Goal: Task Accomplishment & Management: Manage account settings

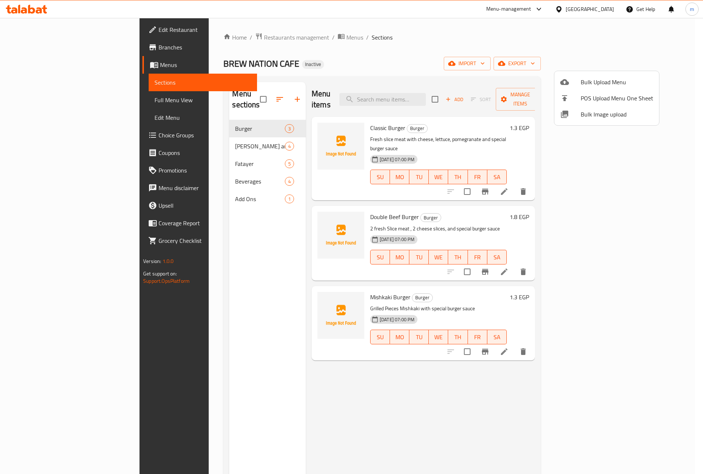
click at [59, 81] on div at bounding box center [351, 237] width 703 height 474
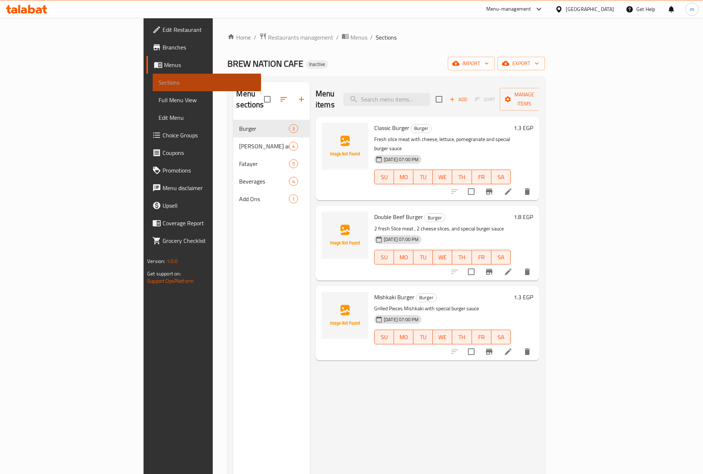
click at [159, 81] on span "Sections" at bounding box center [207, 82] width 97 height 9
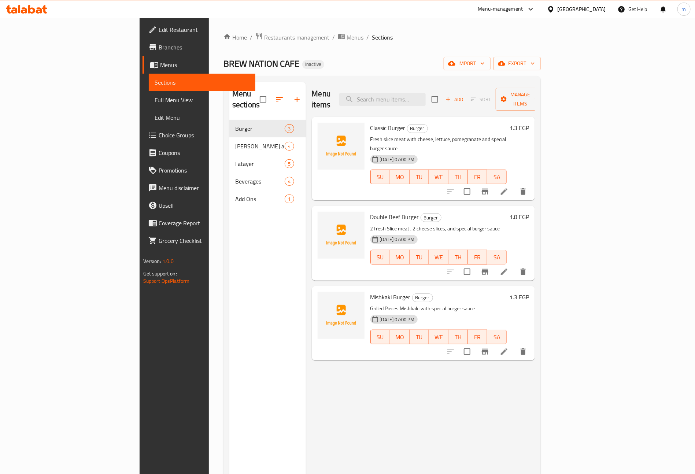
click at [143, 69] on link "Menus" at bounding box center [199, 65] width 113 height 18
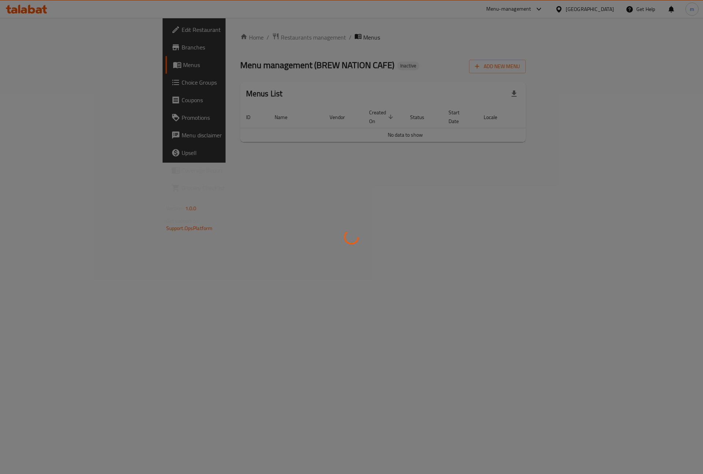
click at [37, 79] on div at bounding box center [351, 237] width 703 height 474
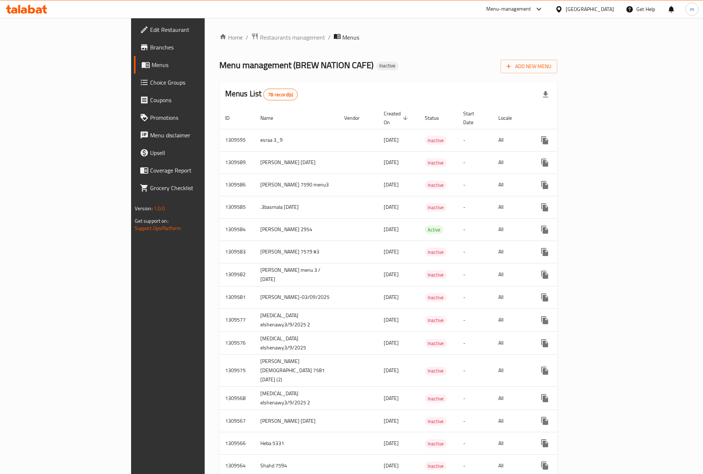
click at [37, 79] on div at bounding box center [351, 237] width 703 height 474
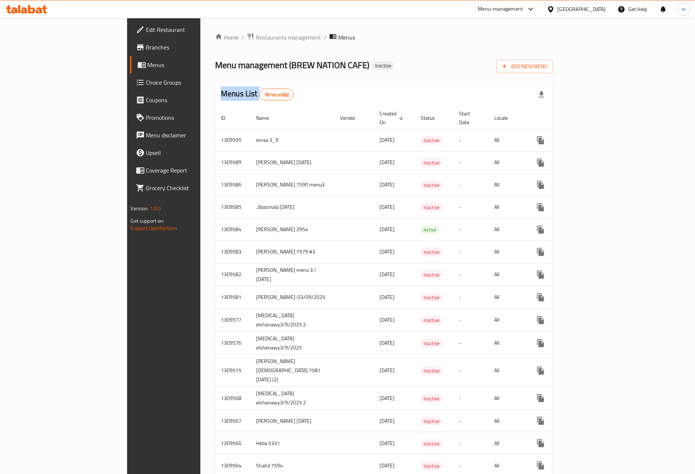
click at [148, 67] on span "Menus" at bounding box center [193, 64] width 90 height 9
click at [558, 10] on div at bounding box center [552, 9] width 11 height 8
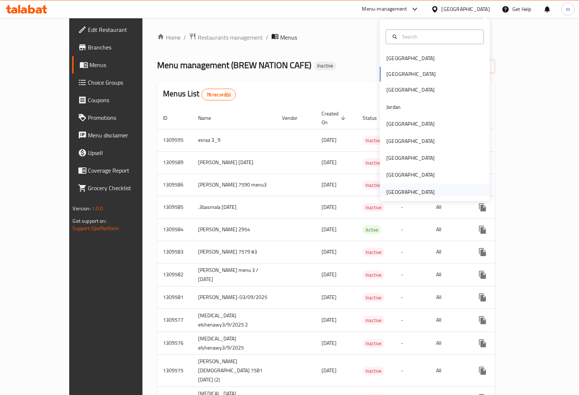
click at [406, 192] on div "[GEOGRAPHIC_DATA]" at bounding box center [410, 192] width 48 height 8
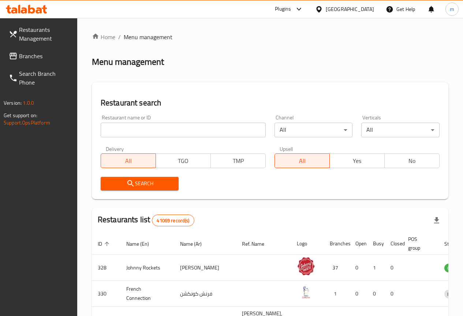
click at [38, 55] on span "Branches" at bounding box center [45, 56] width 52 height 9
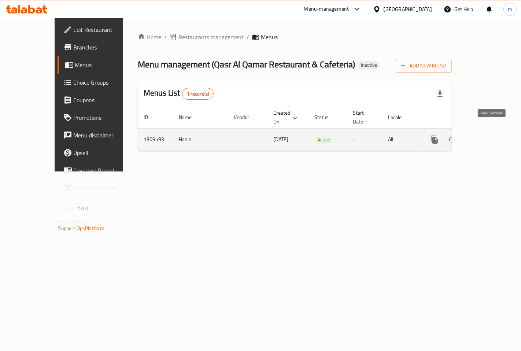
click at [490, 135] on icon "enhanced table" at bounding box center [487, 139] width 9 height 9
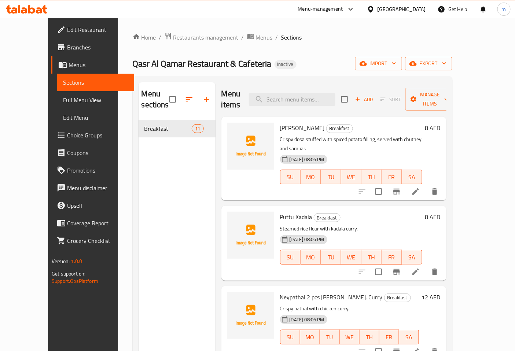
click at [417, 67] on icon "button" at bounding box center [412, 63] width 7 height 7
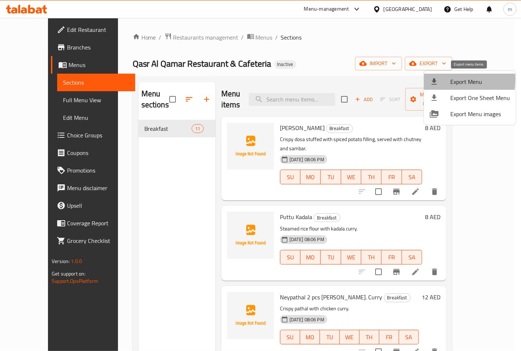
click at [440, 79] on div at bounding box center [440, 81] width 21 height 9
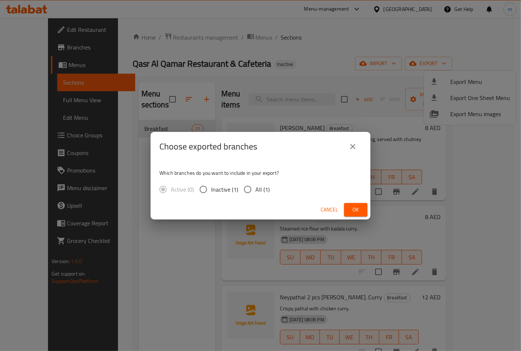
click at [240, 187] on input "All (1)" at bounding box center [247, 189] width 15 height 15
radio input "true"
click at [350, 208] on span "Ok" at bounding box center [356, 209] width 12 height 9
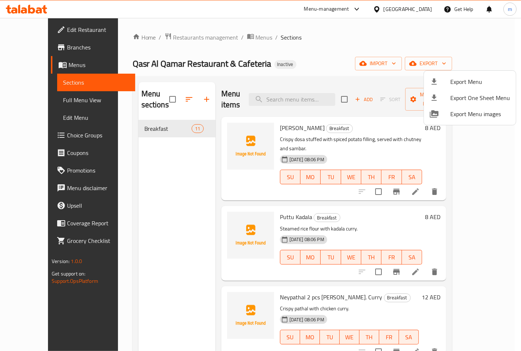
click at [421, 61] on div at bounding box center [260, 175] width 521 height 351
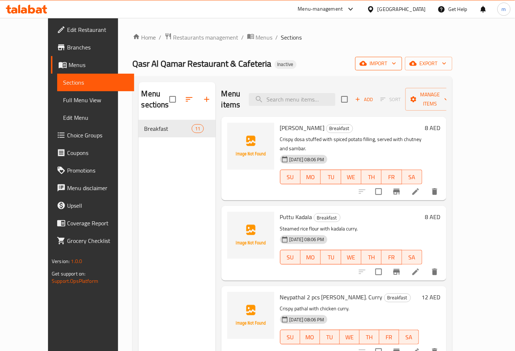
click at [367, 63] on icon "button" at bounding box center [362, 63] width 7 height 7
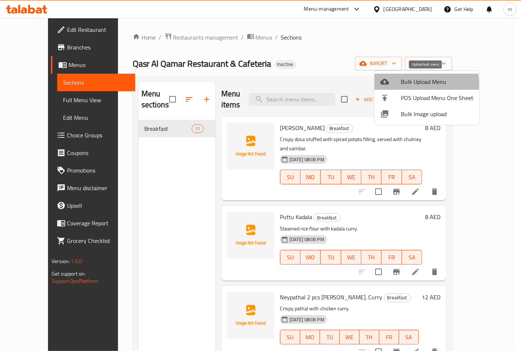
click at [393, 85] on div at bounding box center [390, 81] width 21 height 9
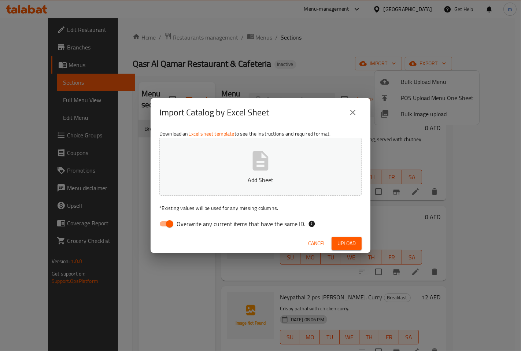
click at [177, 224] on span "Overwrite any current items that have the same ID." at bounding box center [241, 223] width 129 height 9
click at [177, 224] on input "Overwrite any current items that have the same ID." at bounding box center [170, 224] width 42 height 14
checkbox input "false"
click at [217, 184] on p "Add Sheet" at bounding box center [261, 179] width 180 height 9
click at [353, 244] on span "Upload" at bounding box center [346, 243] width 18 height 9
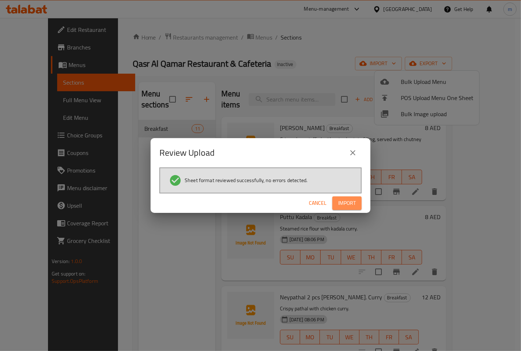
click at [356, 206] on span "Import" at bounding box center [347, 203] width 18 height 9
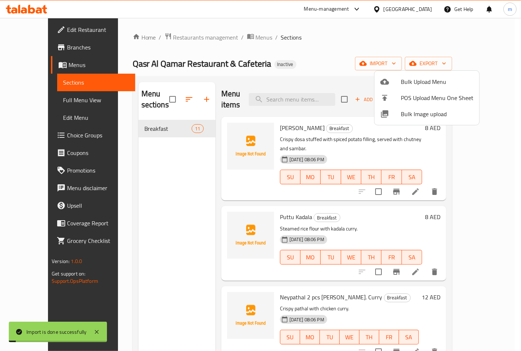
click at [469, 62] on div at bounding box center [260, 175] width 521 height 351
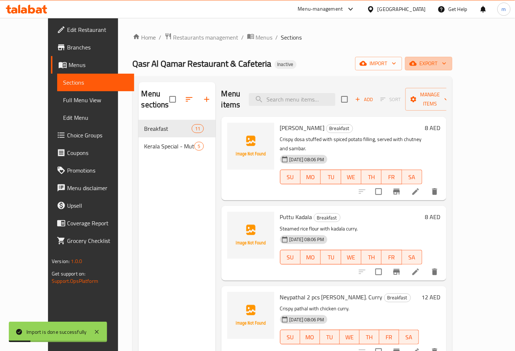
click at [446, 62] on span "export" at bounding box center [429, 63] width 36 height 9
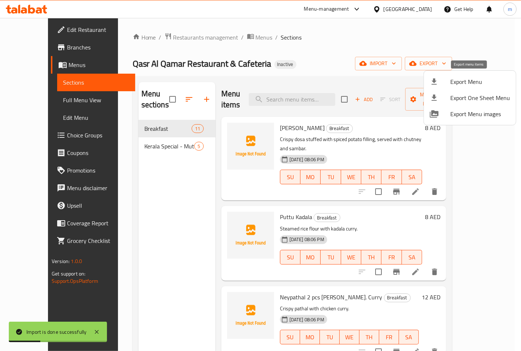
click at [440, 84] on div at bounding box center [440, 81] width 21 height 9
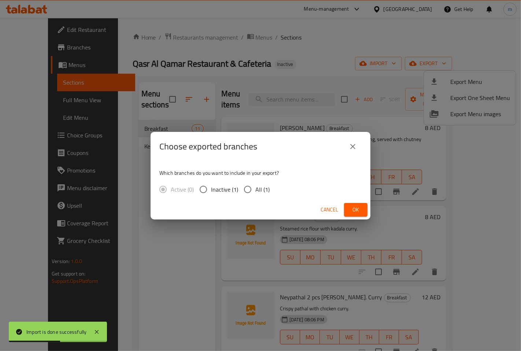
click at [258, 187] on span "All (1)" at bounding box center [262, 189] width 14 height 9
click at [255, 187] on input "All (1)" at bounding box center [247, 189] width 15 height 15
radio input "true"
click at [345, 206] on button "Ok" at bounding box center [355, 210] width 23 height 14
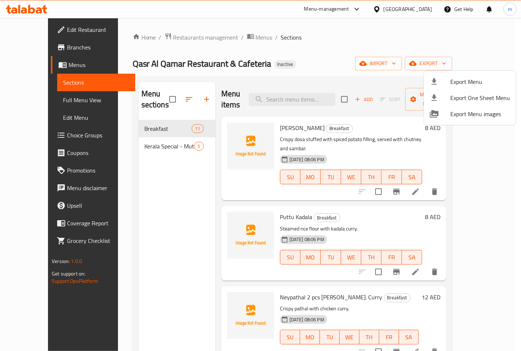
click at [30, 97] on div at bounding box center [260, 175] width 521 height 351
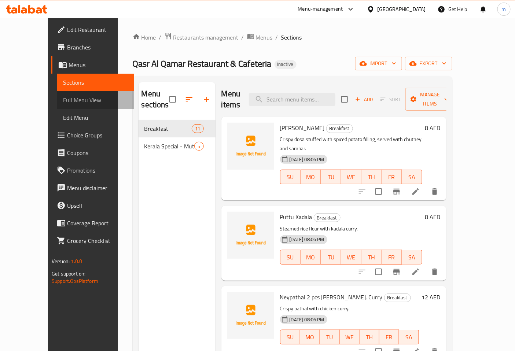
click at [63, 97] on span "Full Menu View" at bounding box center [95, 100] width 65 height 9
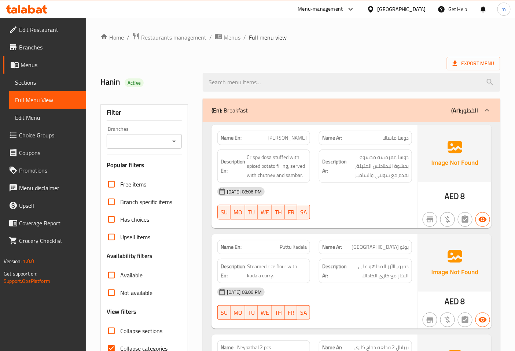
scroll to position [81, 0]
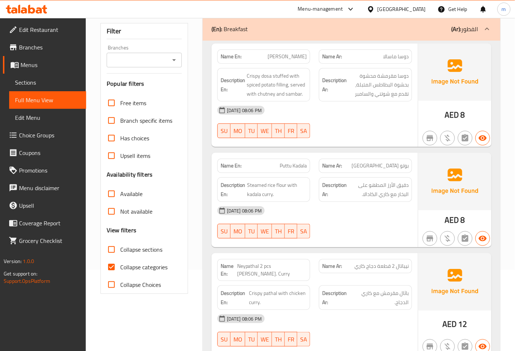
click at [116, 272] on input "Collapse categories" at bounding box center [112, 267] width 18 height 18
checkbox input "false"
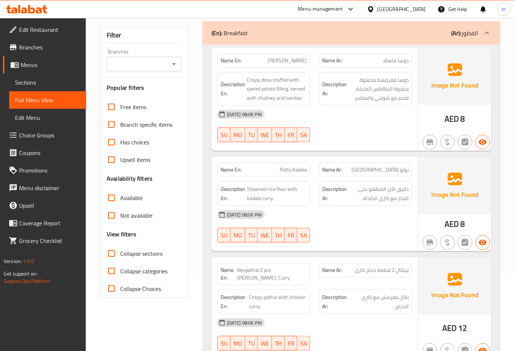
scroll to position [0, 0]
